Goal: Information Seeking & Learning: Learn about a topic

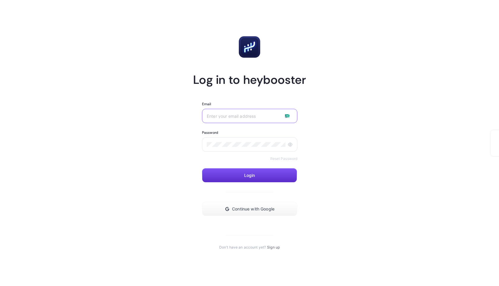
click at [257, 117] on input "Email" at bounding box center [250, 115] width 86 height 5
click at [249, 214] on button "Continue with Google" at bounding box center [249, 209] width 95 height 14
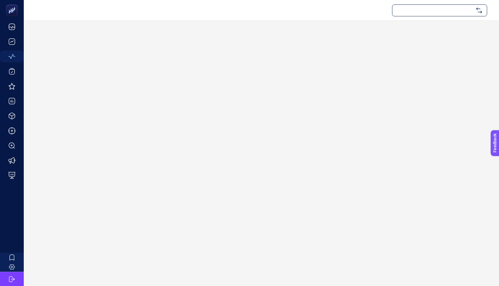
click at [408, 12] on div at bounding box center [439, 10] width 95 height 12
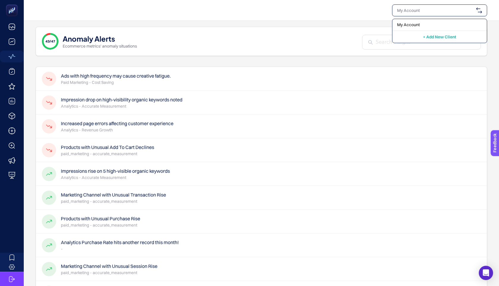
click at [290, 30] on div "43/47 Anomaly Alerts Ecommerce metrics' anomaly situations" at bounding box center [261, 41] width 451 height 29
click at [159, 83] on p "Paid Marketing - Cost Saving" at bounding box center [116, 82] width 110 height 6
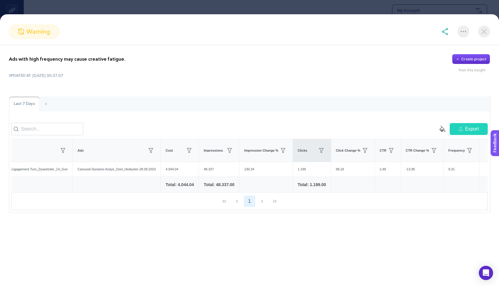
scroll to position [0, 146]
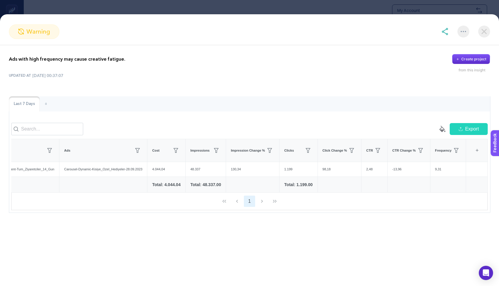
click at [483, 30] on img at bounding box center [484, 32] width 12 height 12
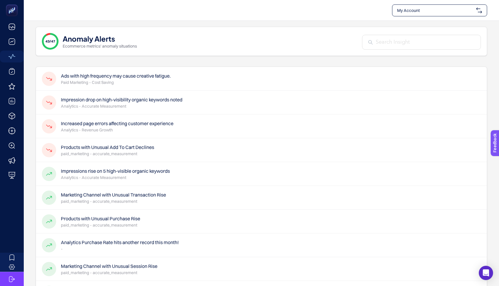
click at [163, 108] on p "Analytics - Accurate Measurement" at bounding box center [121, 106] width 121 height 6
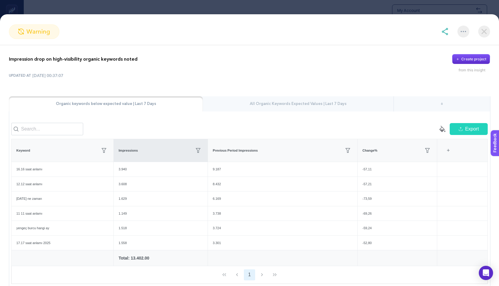
scroll to position [28, 0]
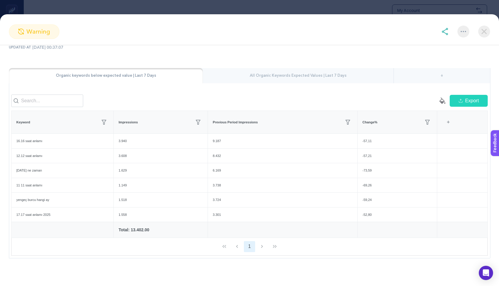
click at [485, 29] on img at bounding box center [484, 32] width 12 height 12
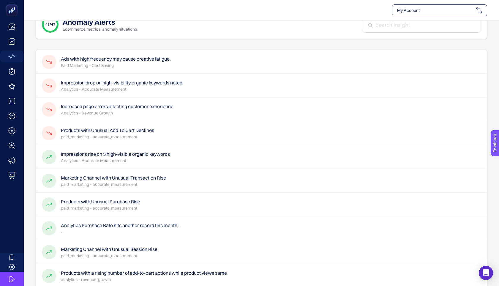
scroll to position [23, 0]
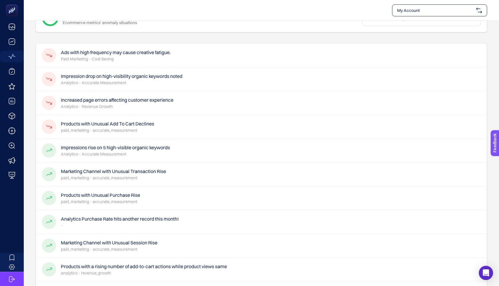
click at [155, 105] on p "Analytics - Revenue Growth" at bounding box center [117, 106] width 113 height 6
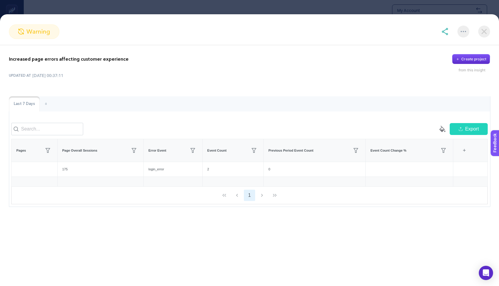
click at [488, 29] on img at bounding box center [484, 32] width 12 height 12
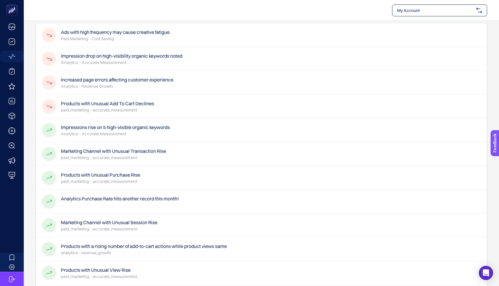
scroll to position [66, 0]
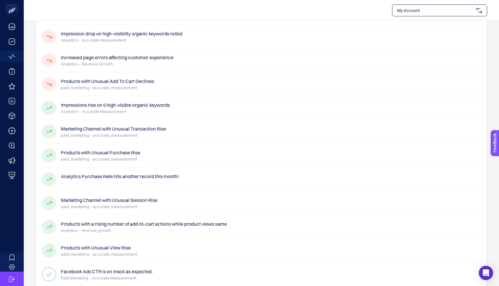
click at [146, 89] on p "paid_marketing - accurate_measurement" at bounding box center [107, 88] width 93 height 6
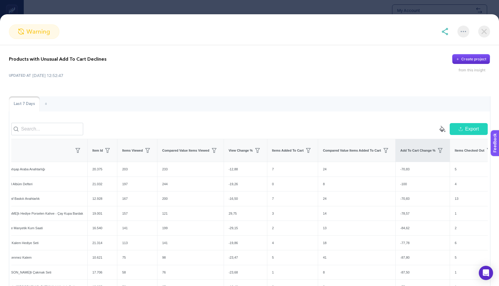
scroll to position [0, 0]
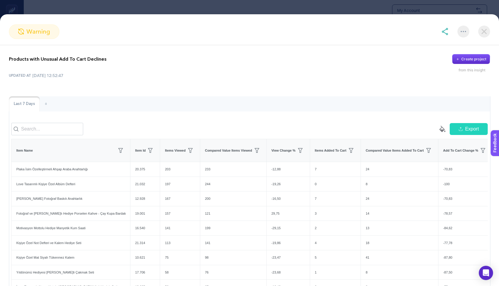
click at [486, 29] on img at bounding box center [484, 32] width 12 height 12
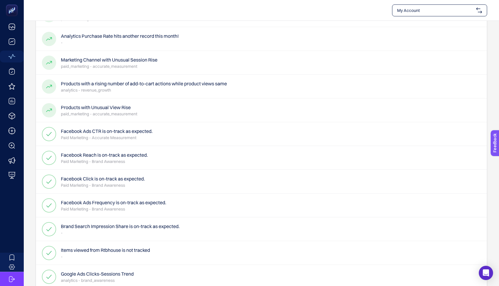
scroll to position [142, 0]
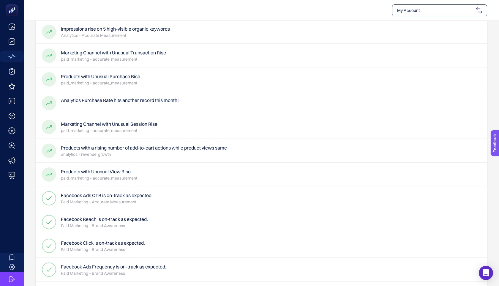
click at [135, 106] on p "-" at bounding box center [120, 107] width 118 height 6
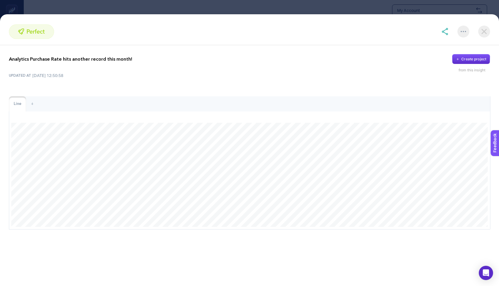
scroll to position [159, 0]
click at [483, 30] on img at bounding box center [484, 32] width 12 height 12
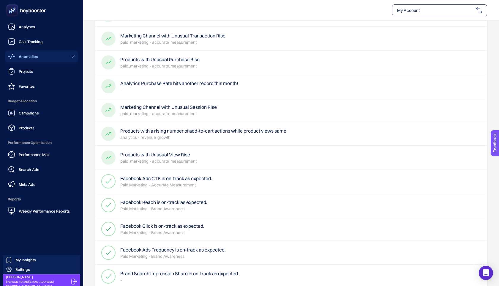
click at [6, 18] on div at bounding box center [42, 10] width 74 height 21
click at [20, 14] on icon at bounding box center [26, 10] width 43 height 12
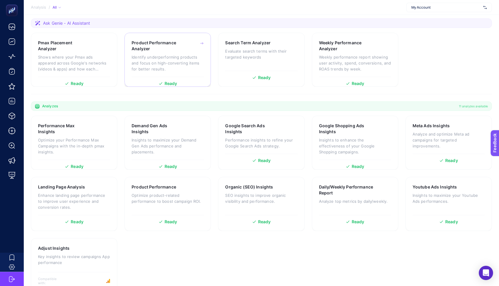
scroll to position [110, 0]
